Goal: Task Accomplishment & Management: Complete application form

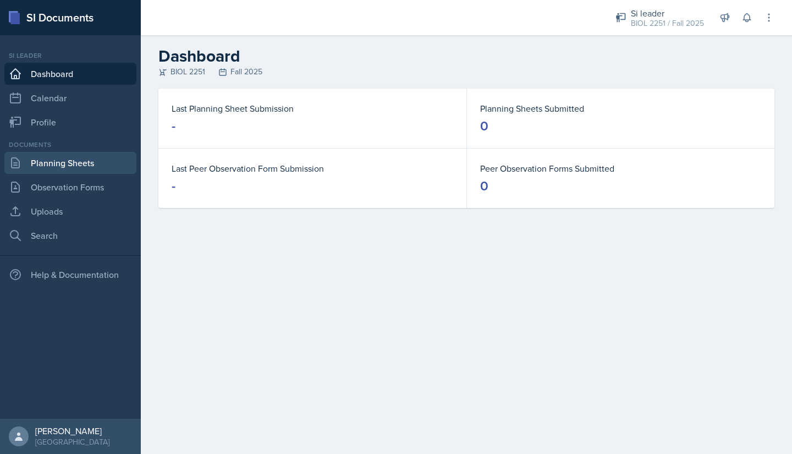
click at [43, 159] on link "Planning Sheets" at bounding box center [70, 163] width 132 height 22
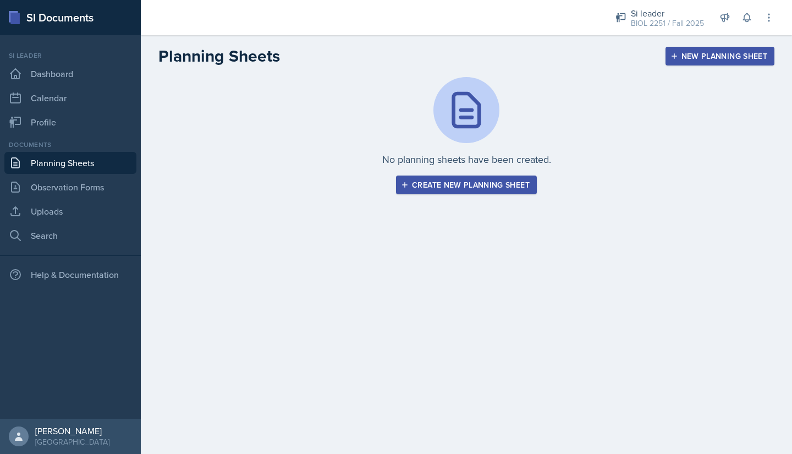
click at [435, 180] on div "Create new planning sheet" at bounding box center [466, 184] width 126 height 9
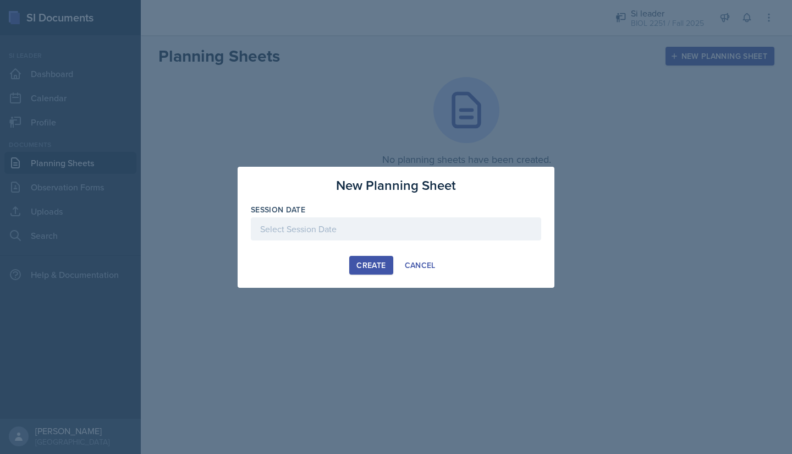
click at [364, 223] on div at bounding box center [396, 228] width 290 height 23
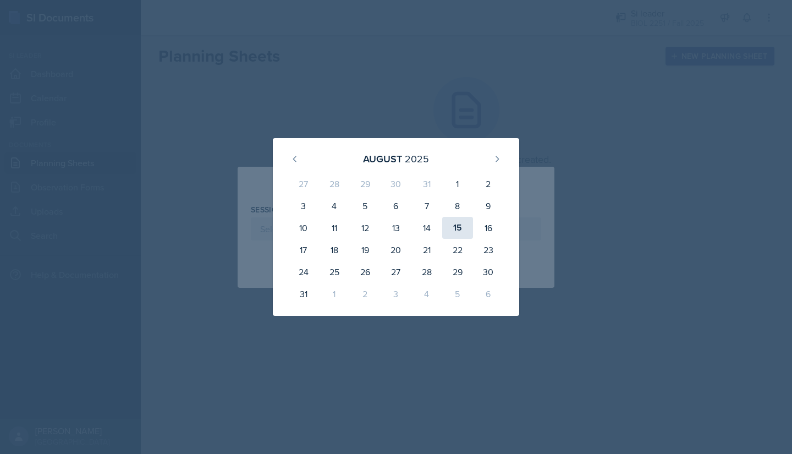
click at [457, 226] on div "15" at bounding box center [457, 228] width 31 height 22
type input "[DATE]"
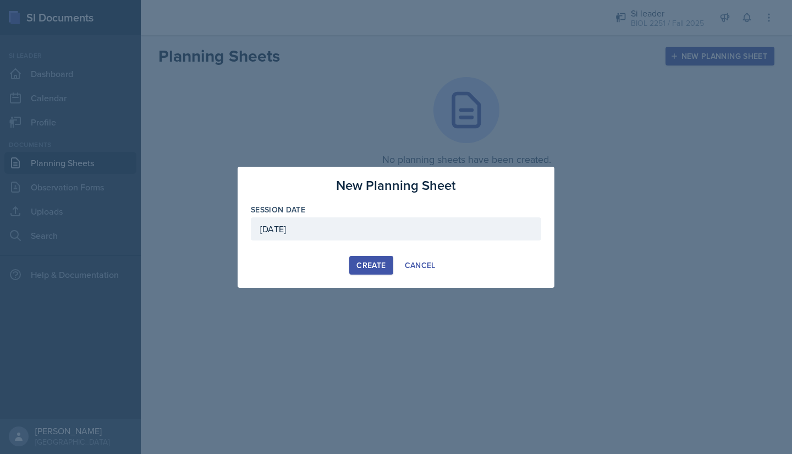
click at [367, 262] on div "Create" at bounding box center [370, 265] width 29 height 9
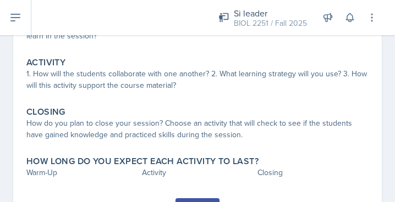
scroll to position [202, 0]
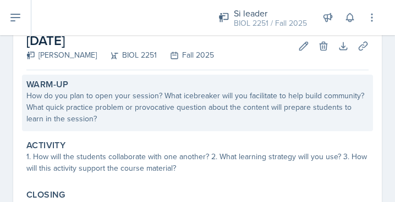
click at [115, 104] on div "How do you plan to open your session? What icebreaker will you facilitate to he…" at bounding box center [197, 107] width 342 height 35
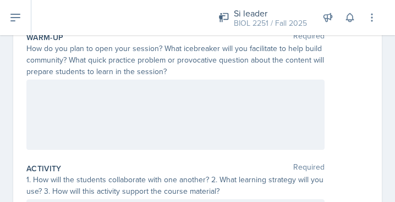
click at [43, 91] on p at bounding box center [175, 91] width 279 height 13
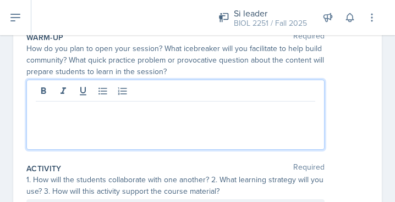
scroll to position [137, 0]
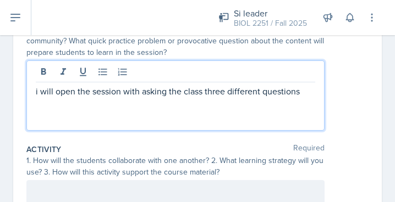
click at [54, 103] on div "i will open the session with asking the class three different questions" at bounding box center [175, 95] width 298 height 70
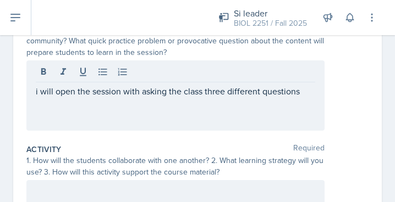
click at [301, 93] on p "i will open the session with asking the class three different questions" at bounding box center [175, 91] width 279 height 13
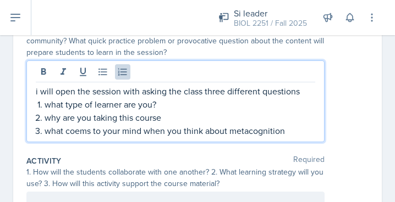
click at [80, 132] on p "what coems to your mind when you think about metacognition" at bounding box center [180, 130] width 270 height 13
click at [159, 120] on p "why are you taking this course" at bounding box center [180, 117] width 270 height 13
click at [284, 132] on p "what comes to your mind when you think about metacognition" at bounding box center [180, 130] width 270 height 13
click at [38, 91] on p "i will open the session with asking the class three different questions" at bounding box center [175, 91] width 279 height 13
click at [292, 130] on p "what comes to your mind when you think about metacognition?" at bounding box center [180, 130] width 270 height 13
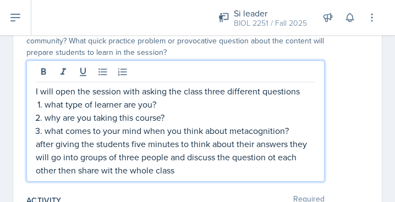
click at [275, 161] on p "after giving the students five minutes to think about their answers they will g…" at bounding box center [175, 157] width 279 height 40
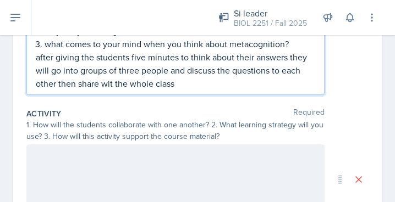
scroll to position [224, 0]
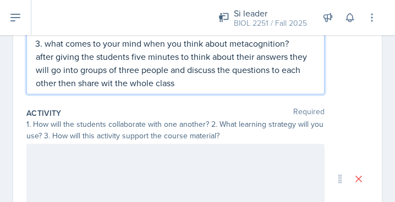
click at [56, 86] on p "after giving the students five minutes to think about their answers they will g…" at bounding box center [175, 70] width 279 height 40
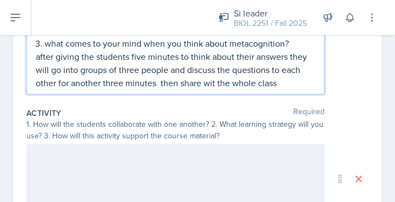
click at [282, 81] on p "after giving the students five minutes to think about their answers they will g…" at bounding box center [175, 70] width 279 height 40
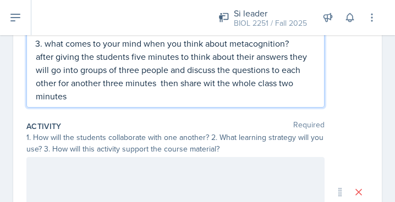
click at [137, 71] on p "after giving the students five minutes to think about their answers they will g…" at bounding box center [175, 76] width 279 height 53
click at [122, 84] on p "after giving the students five minutes to think about their answers they will g…" at bounding box center [175, 76] width 279 height 53
click at [86, 104] on div "I will open the session with asking the class three different questions what ty…" at bounding box center [175, 40] width 298 height 135
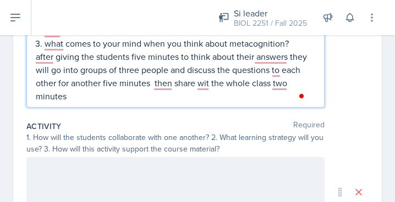
click at [287, 84] on p "after giving the students five minutes to think about their answers they will g…" at bounding box center [175, 76] width 279 height 53
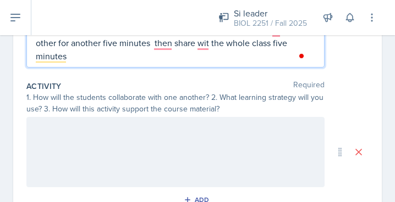
scroll to position [268, 0]
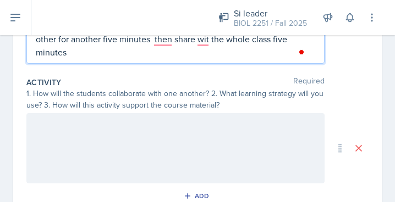
click at [78, 57] on p "after giving the students five minutes to think about their answers they will g…" at bounding box center [175, 32] width 279 height 53
click at [54, 123] on div at bounding box center [175, 148] width 298 height 70
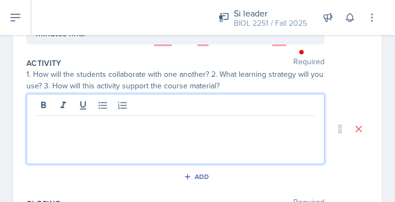
scroll to position [249, 0]
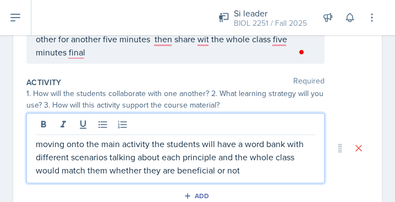
click at [106, 172] on p "moving onto the main activity the students will have a word bank with different…" at bounding box center [175, 157] width 279 height 40
click at [298, 169] on p "moving onto the main activity the students will have a word bank with different…" at bounding box center [175, 157] width 279 height 40
click at [157, 163] on p "moving onto the main activity the students will have a word bank with different…" at bounding box center [175, 157] width 279 height 40
click at [287, 172] on p "moving onto the main activity the students will have a word bank with different…" at bounding box center [175, 157] width 279 height 40
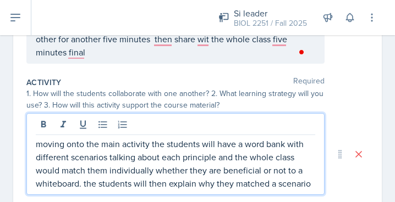
scroll to position [252, 0]
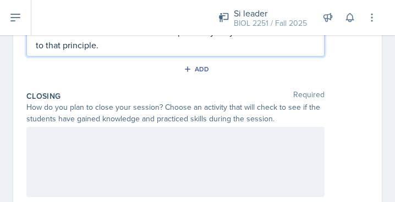
click at [111, 153] on div at bounding box center [175, 162] width 298 height 70
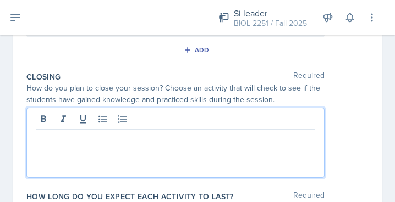
scroll to position [401, 0]
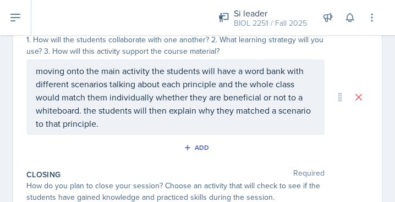
click at [144, 129] on p "moving onto the main activity the students will have a word bank with different…" at bounding box center [175, 97] width 279 height 66
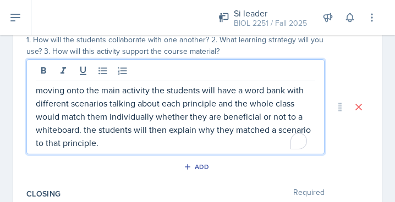
scroll to position [322, 0]
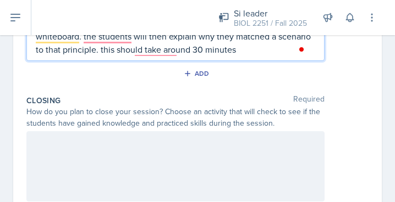
click at [65, 140] on p at bounding box center [175, 142] width 279 height 13
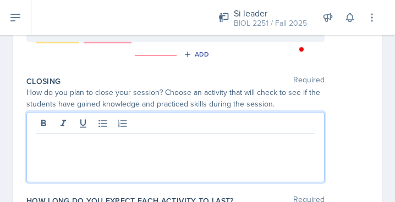
scroll to position [396, 0]
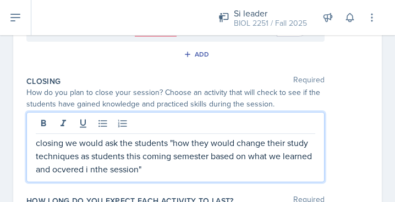
click at [103, 172] on p "closing we would ask the students "how they would change their study techniques…" at bounding box center [175, 156] width 279 height 40
click at [124, 170] on p "closing we would ask the students "how they would change their study techniques…" at bounding box center [175, 156] width 279 height 40
click at [125, 170] on p "closing we would ask the students "how they would change their study techniques…" at bounding box center [175, 156] width 279 height 40
click at [176, 168] on p "closing we would ask the students "how they would change their study techniques…" at bounding box center [175, 156] width 279 height 40
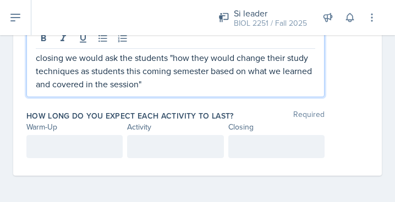
click at [84, 151] on div at bounding box center [74, 146] width 96 height 23
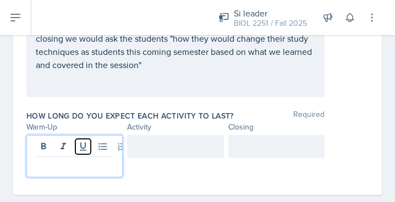
click at [84, 151] on icon at bounding box center [83, 146] width 11 height 11
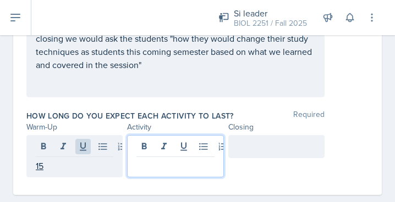
click at [151, 146] on div at bounding box center [175, 156] width 96 height 42
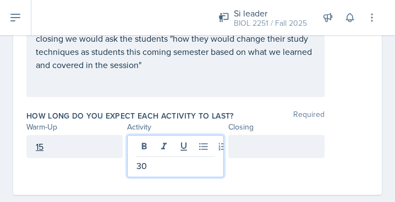
click at [245, 149] on div at bounding box center [276, 146] width 96 height 23
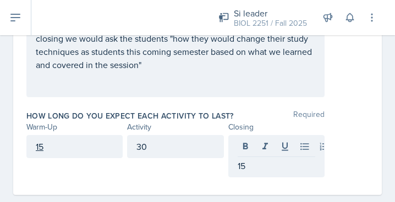
click at [344, 112] on div "How long do you expect each activity to last? Required" at bounding box center [197, 116] width 342 height 11
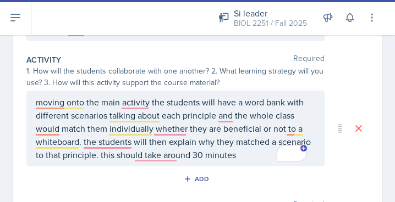
scroll to position [272, 0]
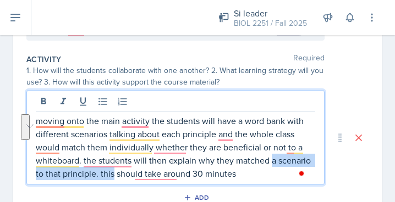
drag, startPoint x: 272, startPoint y: 157, endPoint x: 147, endPoint y: 185, distance: 128.0
click at [147, 185] on div "Activity Required 1. How will the students collaborate with one another? 2. Wha…" at bounding box center [197, 131] width 342 height 165
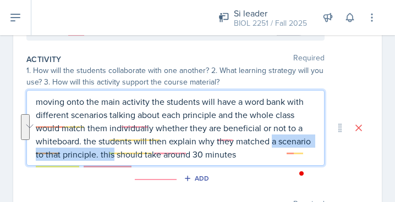
scroll to position [253, 0]
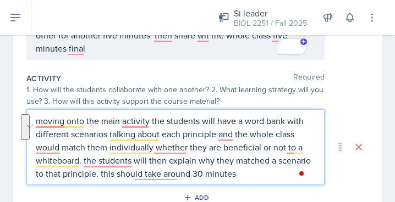
click at [266, 174] on p "moving onto the main activity the students will have a word bank with different…" at bounding box center [175, 147] width 279 height 66
drag, startPoint x: 273, startPoint y: 175, endPoint x: 134, endPoint y: 189, distance: 139.8
click at [134, 189] on div "Activity Required 1. How will the students collaborate with one another? 2. Wha…" at bounding box center [197, 142] width 342 height 146
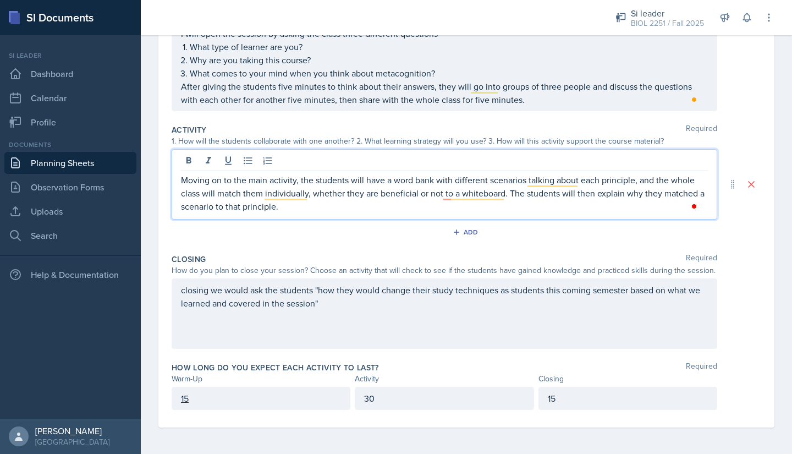
scroll to position [0, 0]
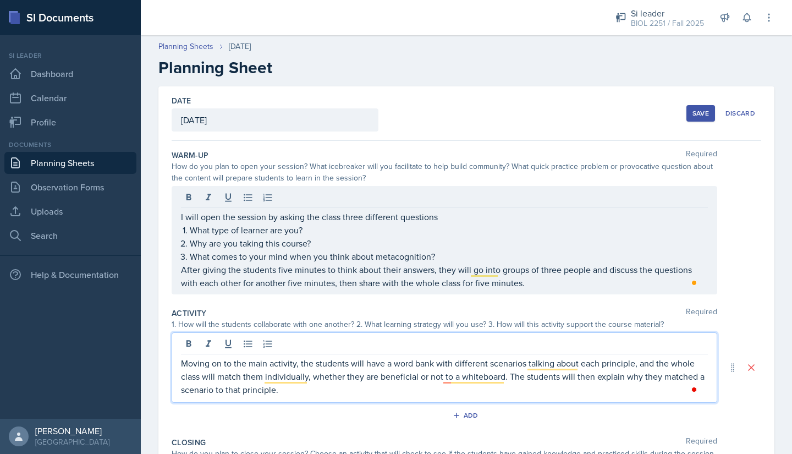
click at [692, 111] on div "Save" at bounding box center [700, 113] width 16 height 9
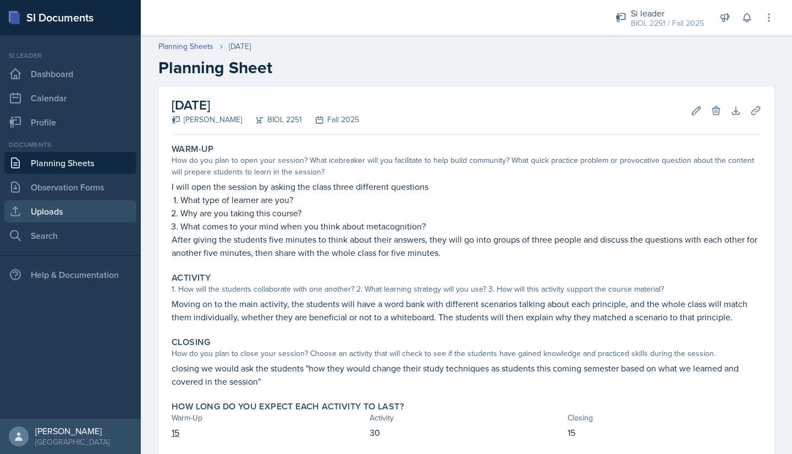
click at [34, 213] on link "Uploads" at bounding box center [70, 211] width 132 height 22
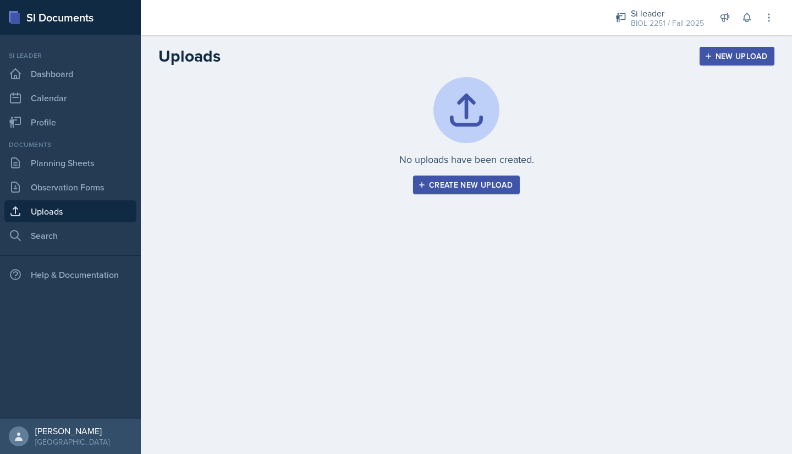
click at [432, 183] on div "Create new upload" at bounding box center [466, 184] width 92 height 9
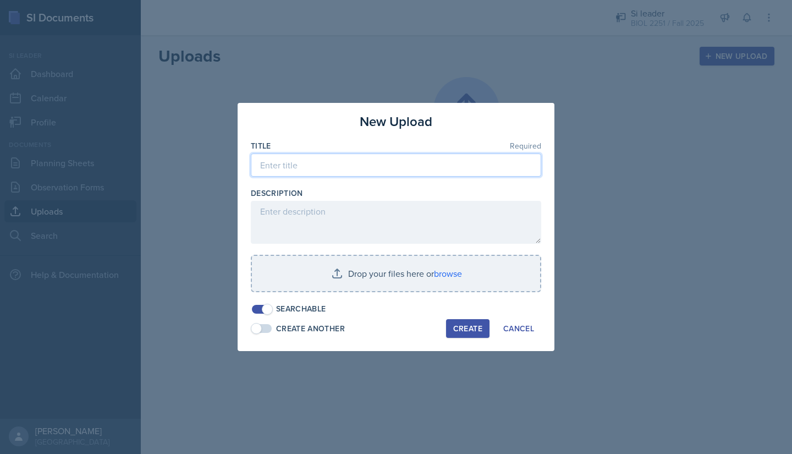
click at [286, 170] on input at bounding box center [396, 164] width 290 height 23
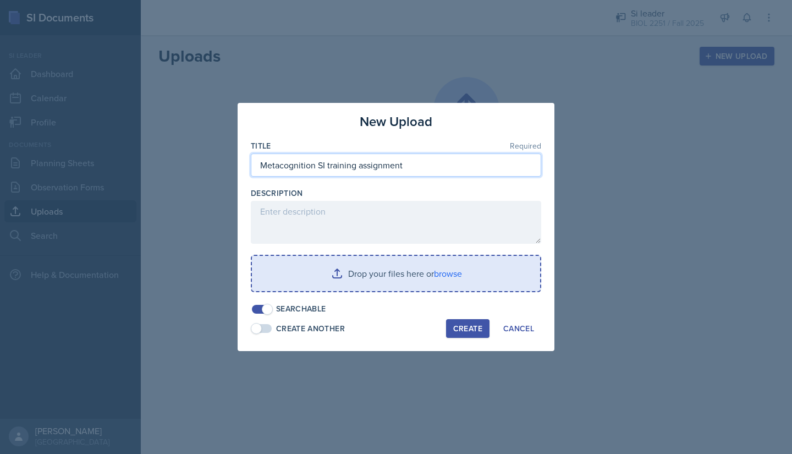
type input "Metacognition SI training assignment"
click at [330, 275] on input "file" at bounding box center [396, 273] width 288 height 35
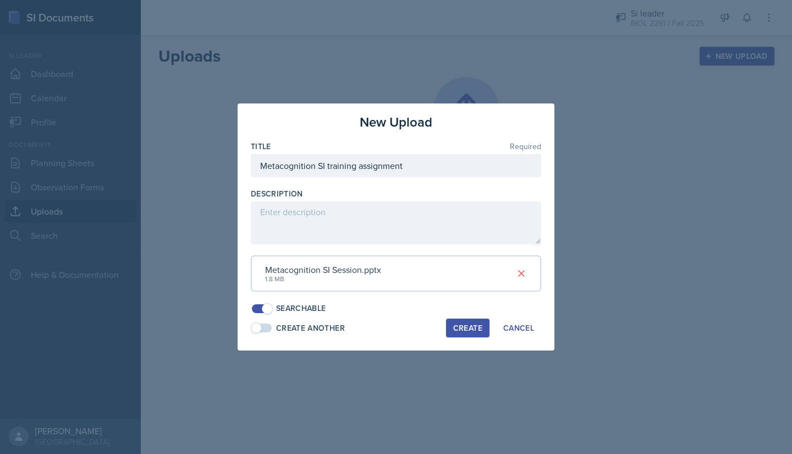
click at [465, 321] on button "Create" at bounding box center [467, 327] width 43 height 19
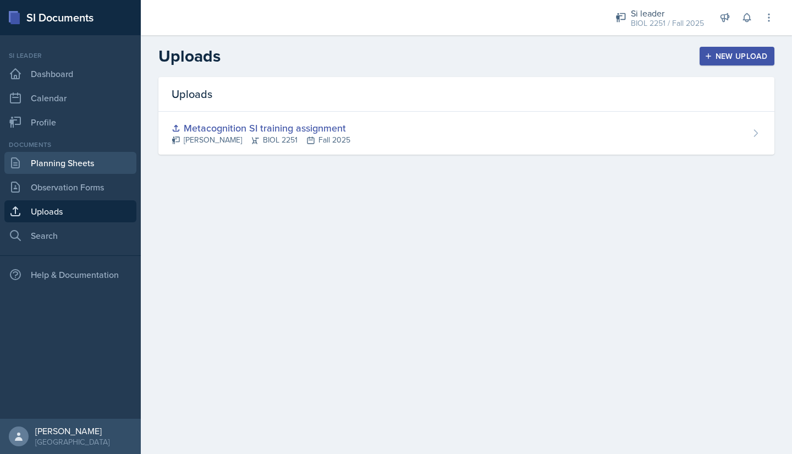
click at [39, 166] on link "Planning Sheets" at bounding box center [70, 163] width 132 height 22
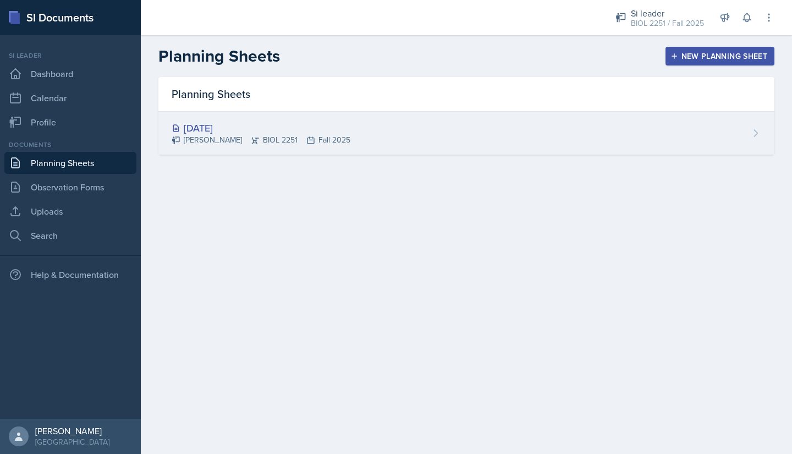
click at [256, 137] on div "Rhema Arnold BIOL 2251 Fall 2025" at bounding box center [261, 140] width 179 height 12
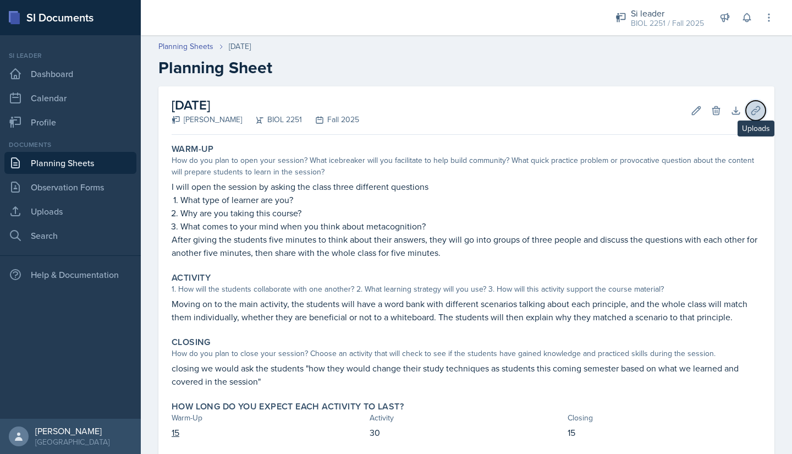
click at [750, 113] on icon at bounding box center [755, 110] width 11 height 11
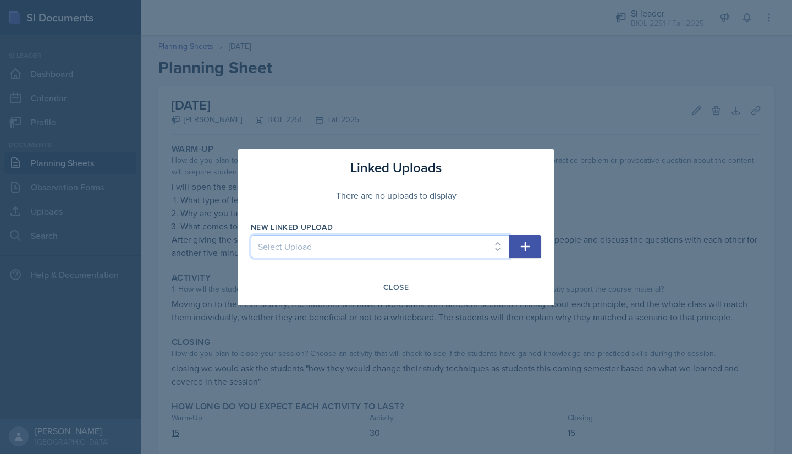
click at [453, 250] on select "Select Upload Metacognition SI training assignment" at bounding box center [380, 246] width 258 height 23
select select "314bd41a-c413-4a87-b9b7-865957ca6c29"
click at [251, 235] on select "Select Upload Metacognition SI training assignment" at bounding box center [380, 246] width 258 height 23
click at [523, 250] on icon "button" at bounding box center [524, 246] width 13 height 13
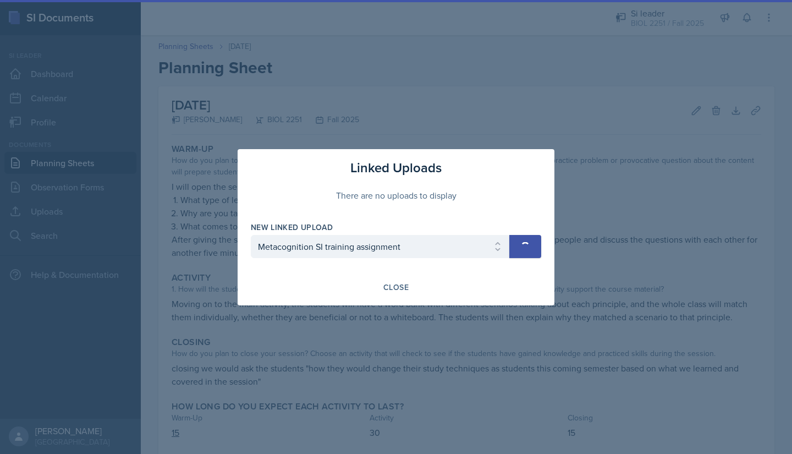
select select
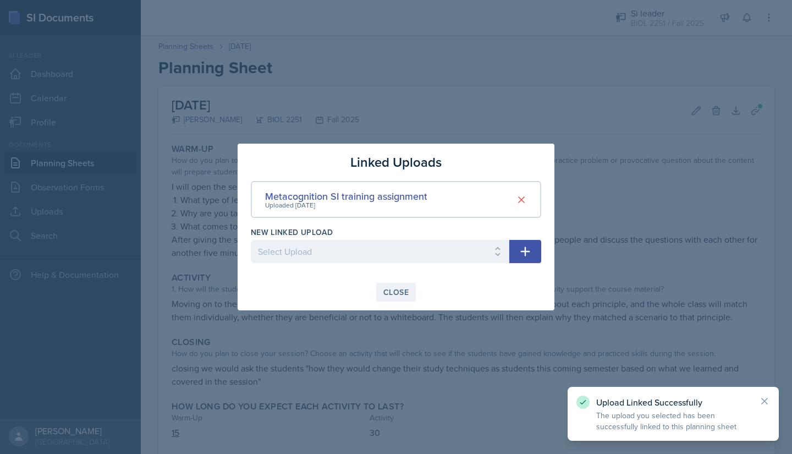
click at [393, 295] on div "Close" at bounding box center [395, 292] width 25 height 9
